Goal: Task Accomplishment & Management: Use online tool/utility

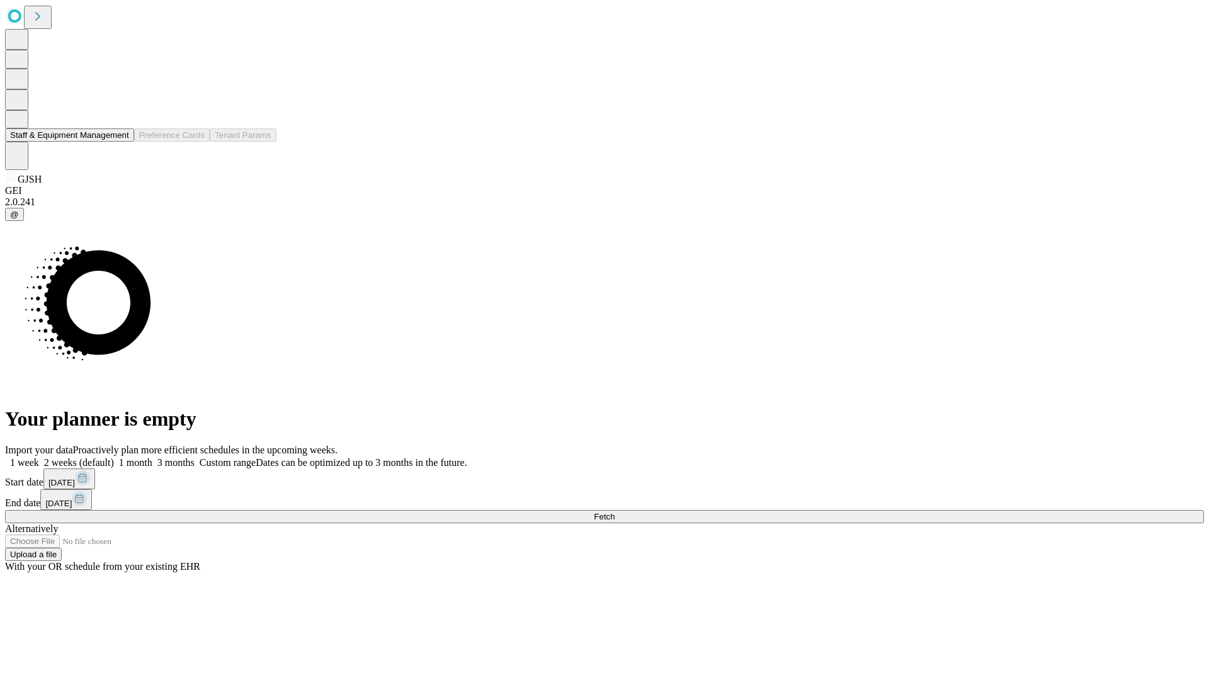
click at [120, 142] on button "Staff & Equipment Management" at bounding box center [69, 134] width 129 height 13
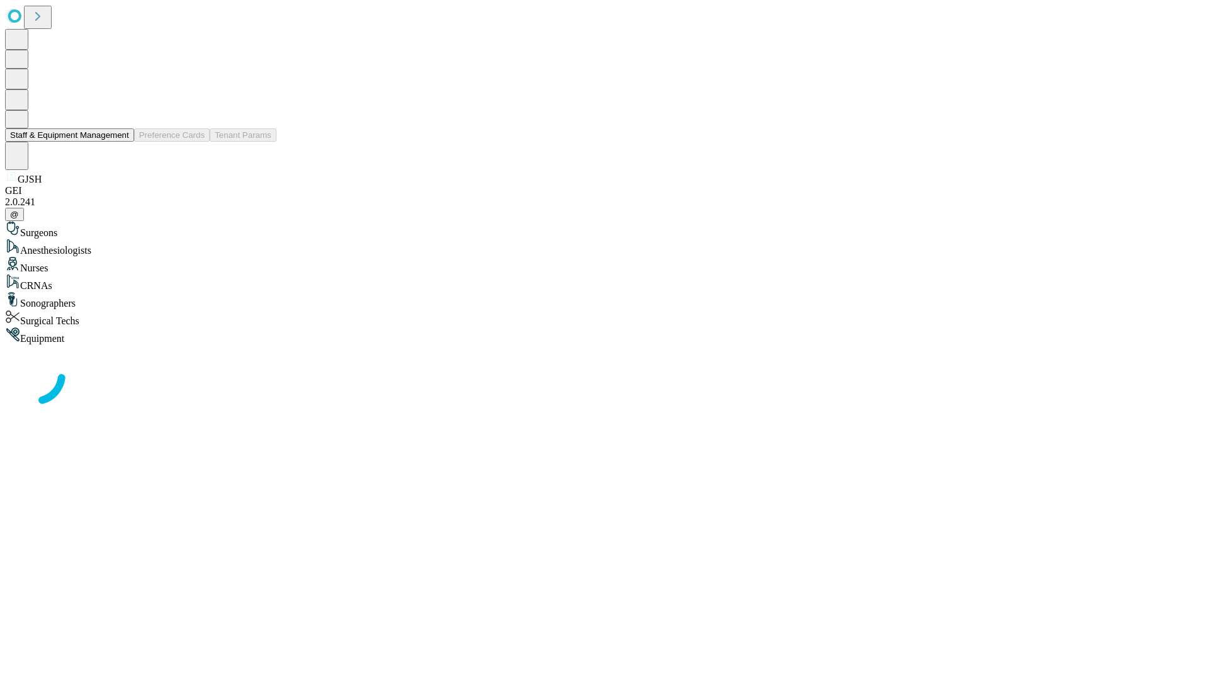
click at [120, 142] on button "Staff & Equipment Management" at bounding box center [69, 134] width 129 height 13
